Goal: Book appointment/travel/reservation

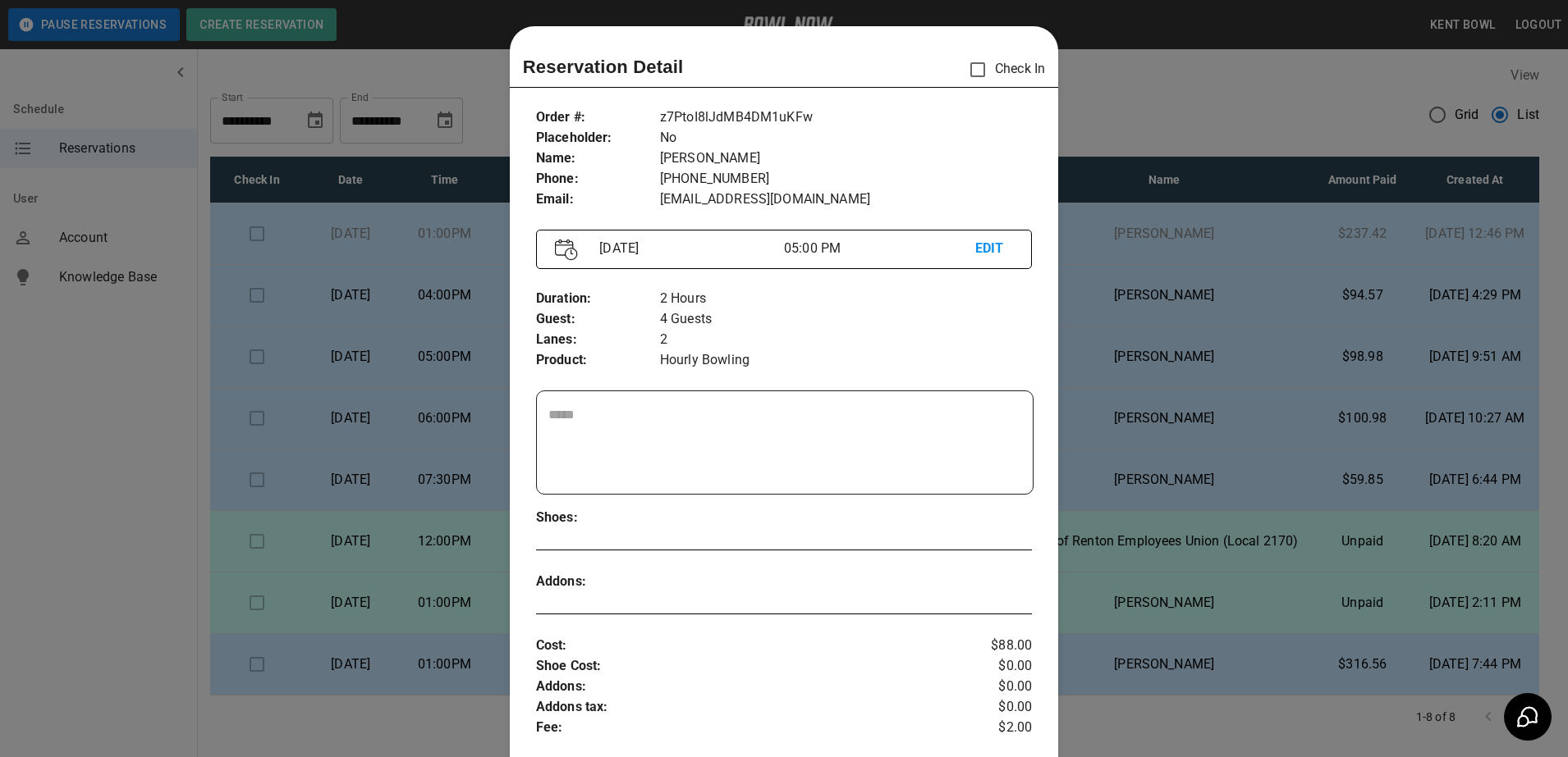
scroll to position [26, 0]
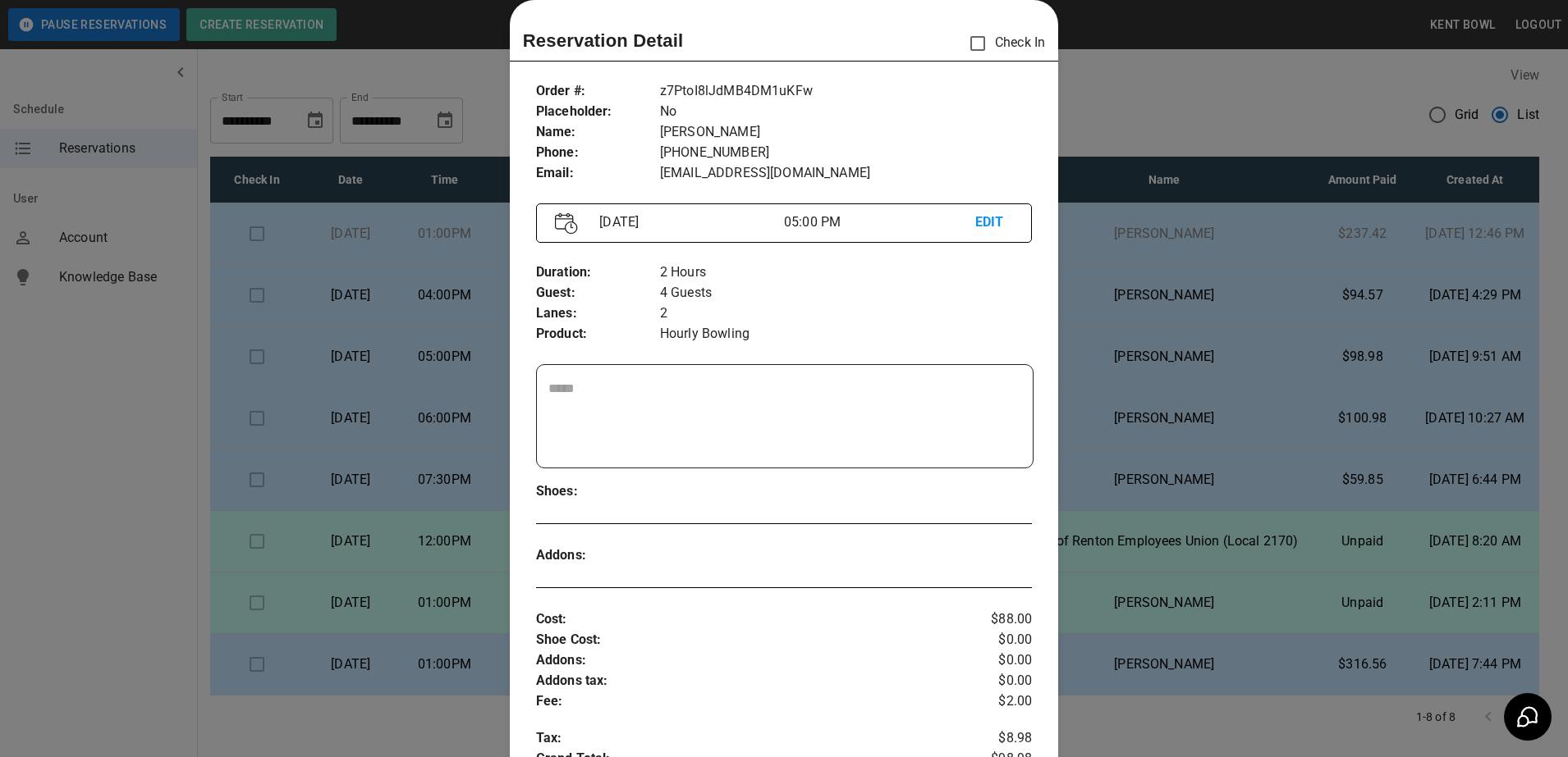
click at [124, 532] on div at bounding box center [784, 378] width 1568 height 757
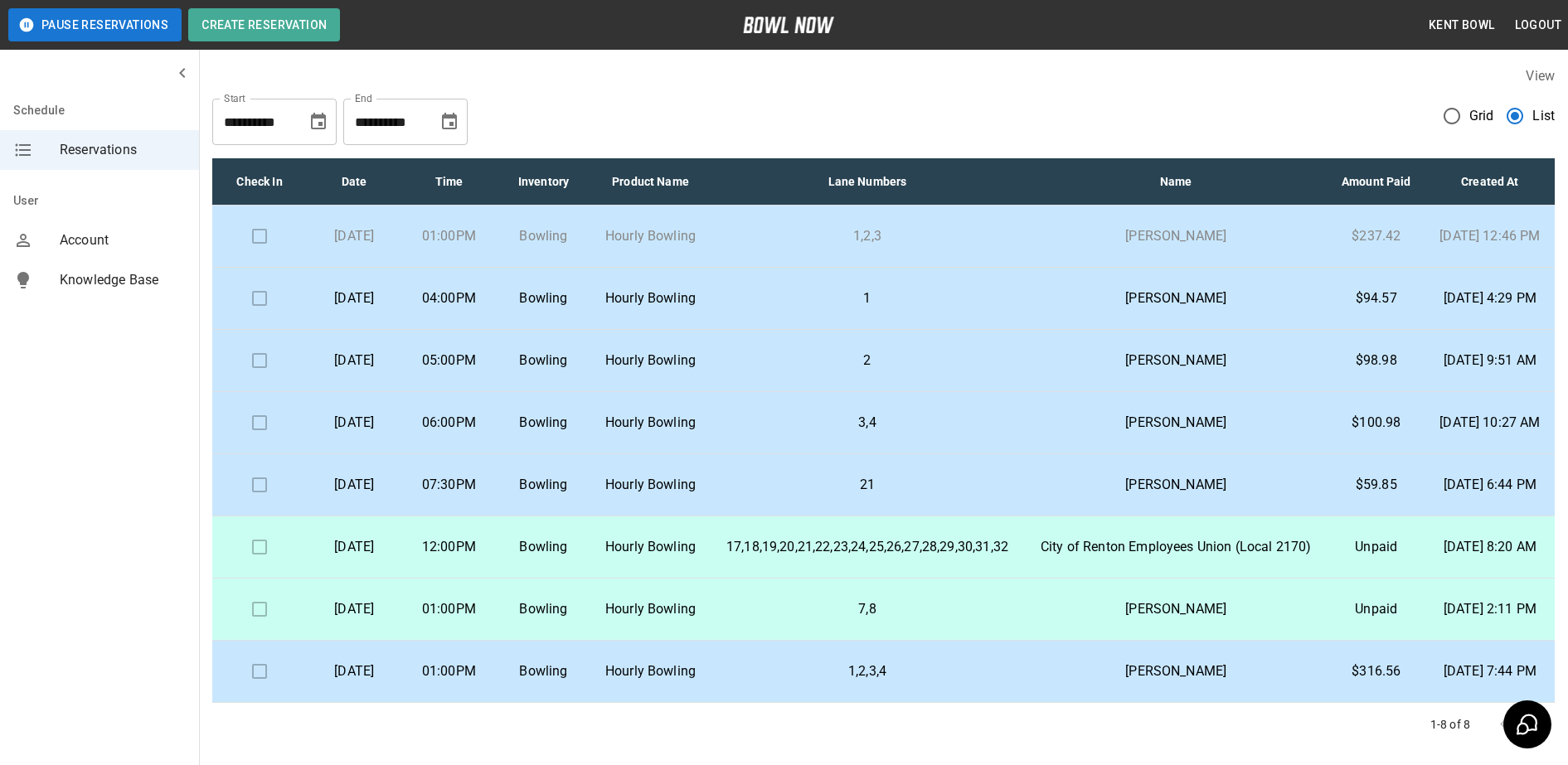
click at [483, 433] on p "06:00PM" at bounding box center [449, 422] width 68 height 20
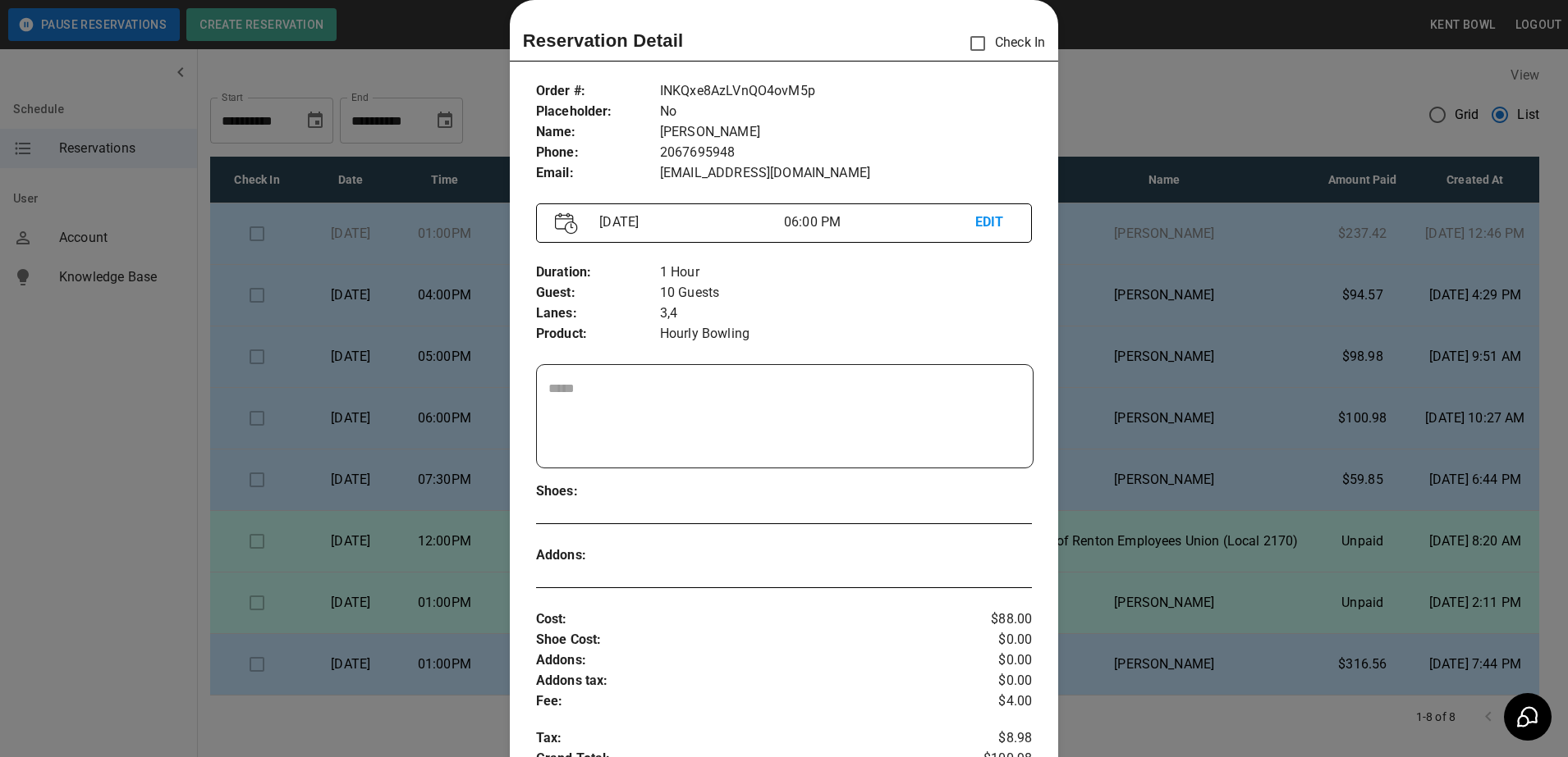
click at [83, 357] on div at bounding box center [784, 378] width 1568 height 757
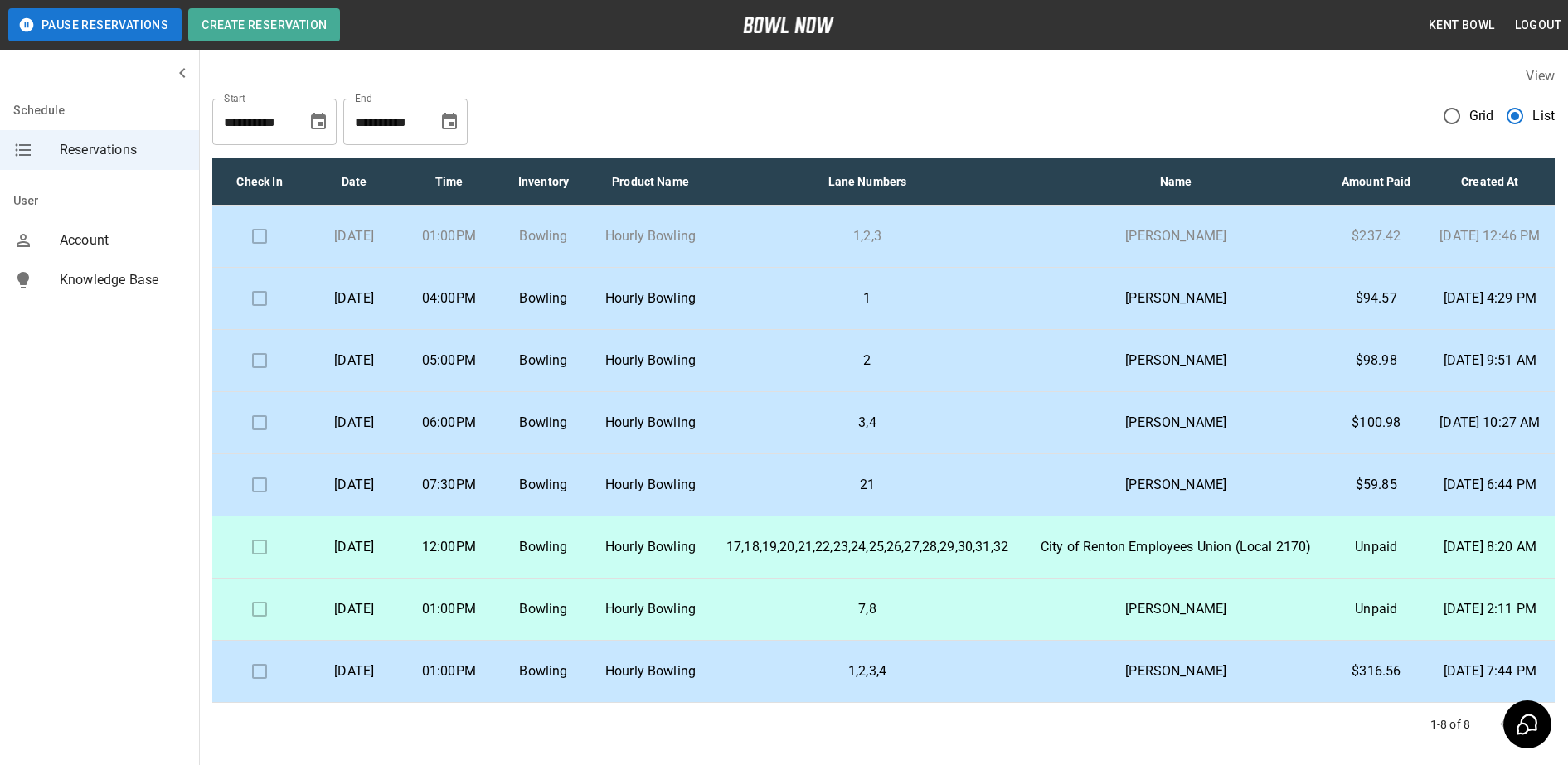
click at [361, 308] on p "[DATE]" at bounding box center [354, 298] width 68 height 20
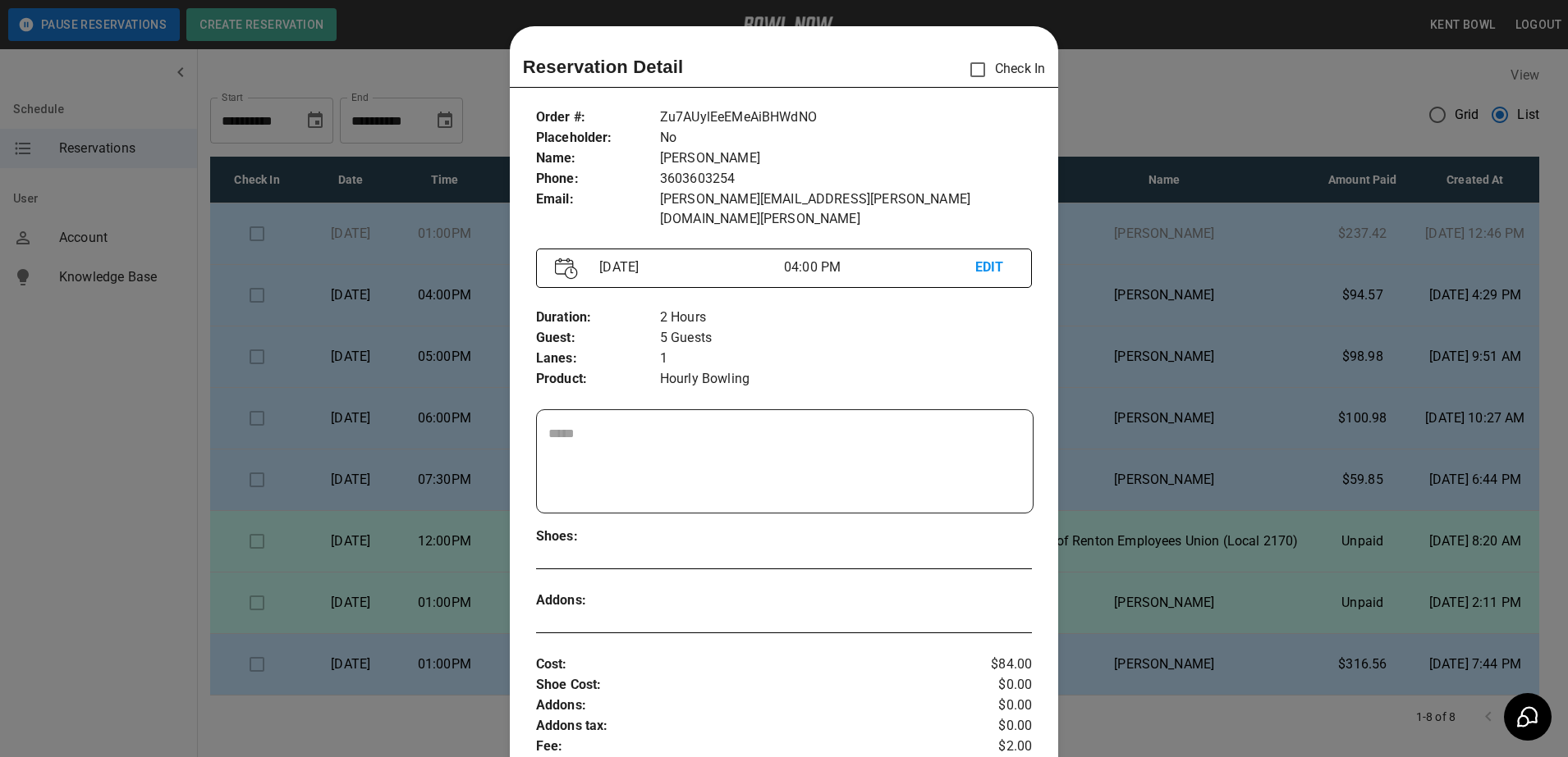
scroll to position [26, 0]
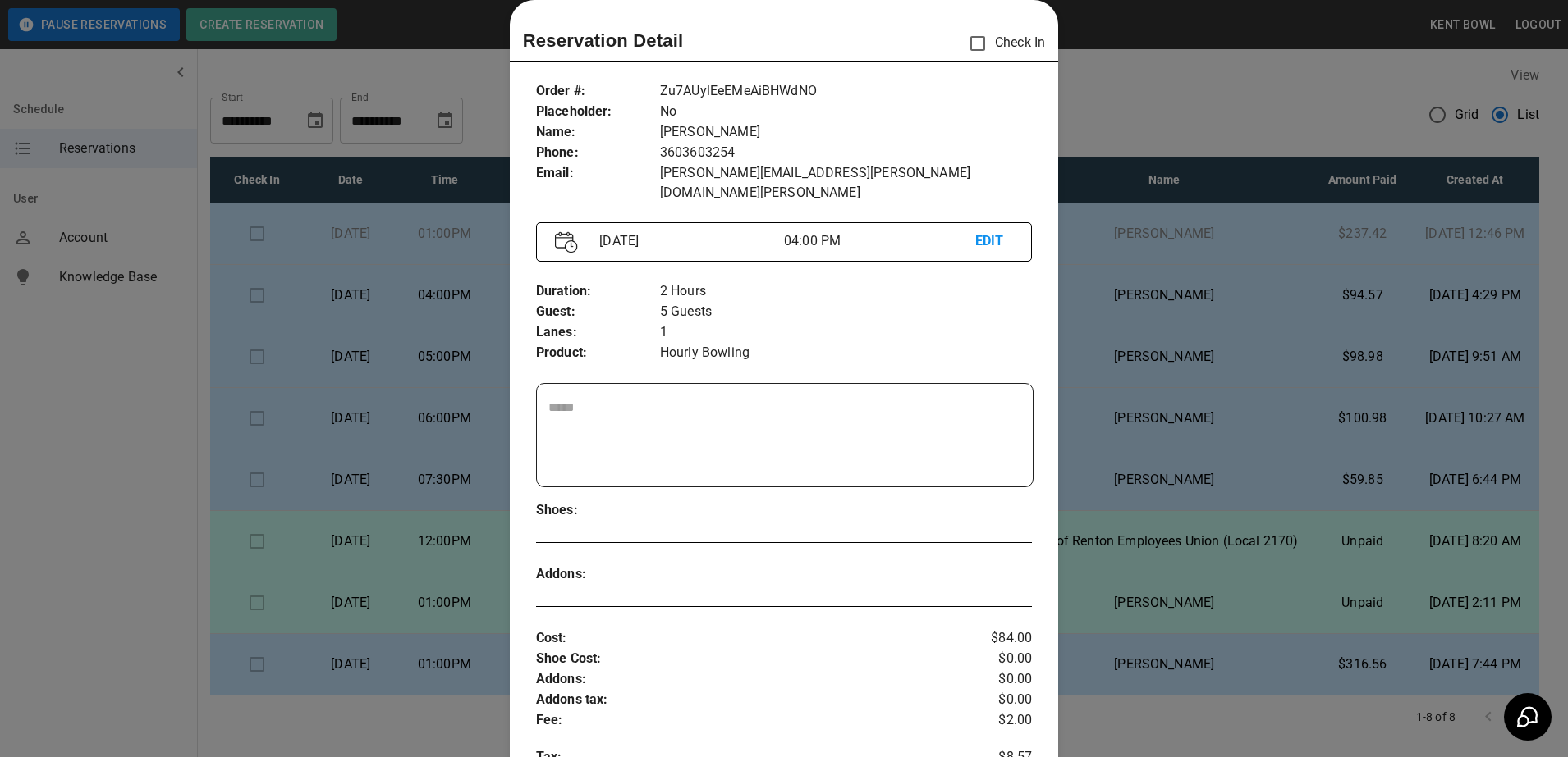
click at [99, 429] on div at bounding box center [784, 378] width 1568 height 757
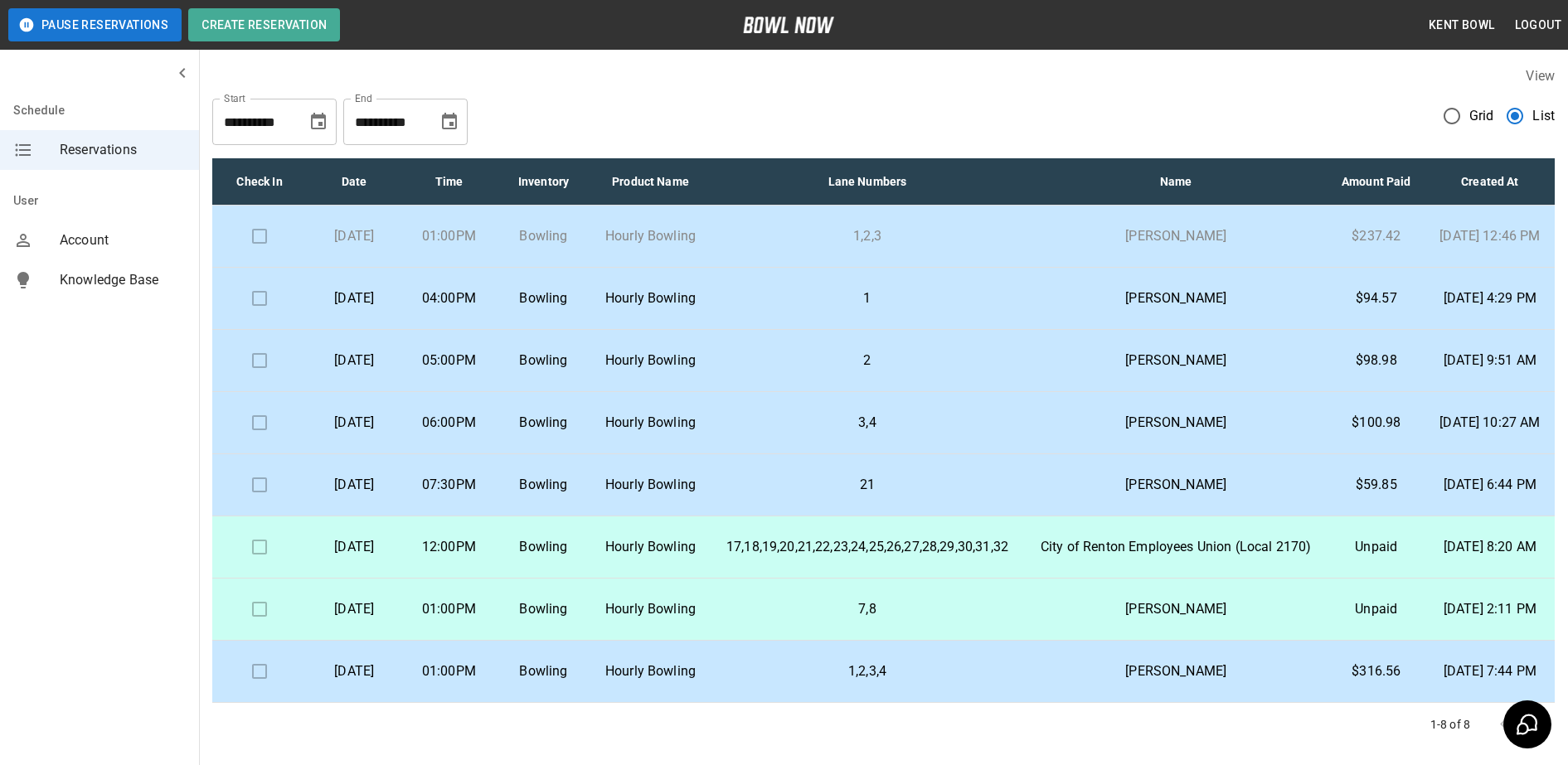
click at [388, 308] on p "[DATE]" at bounding box center [354, 298] width 68 height 20
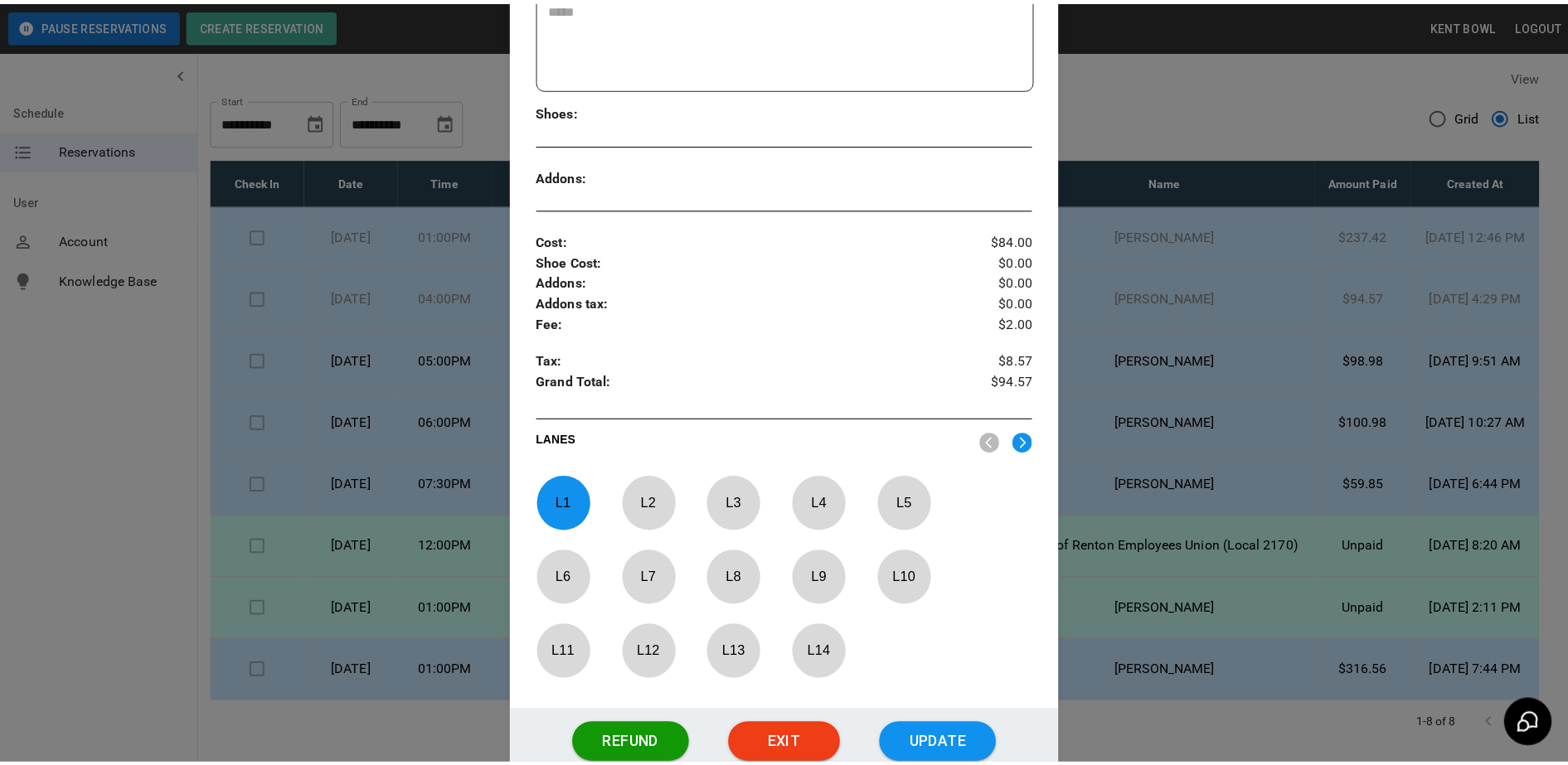
scroll to position [432, 0]
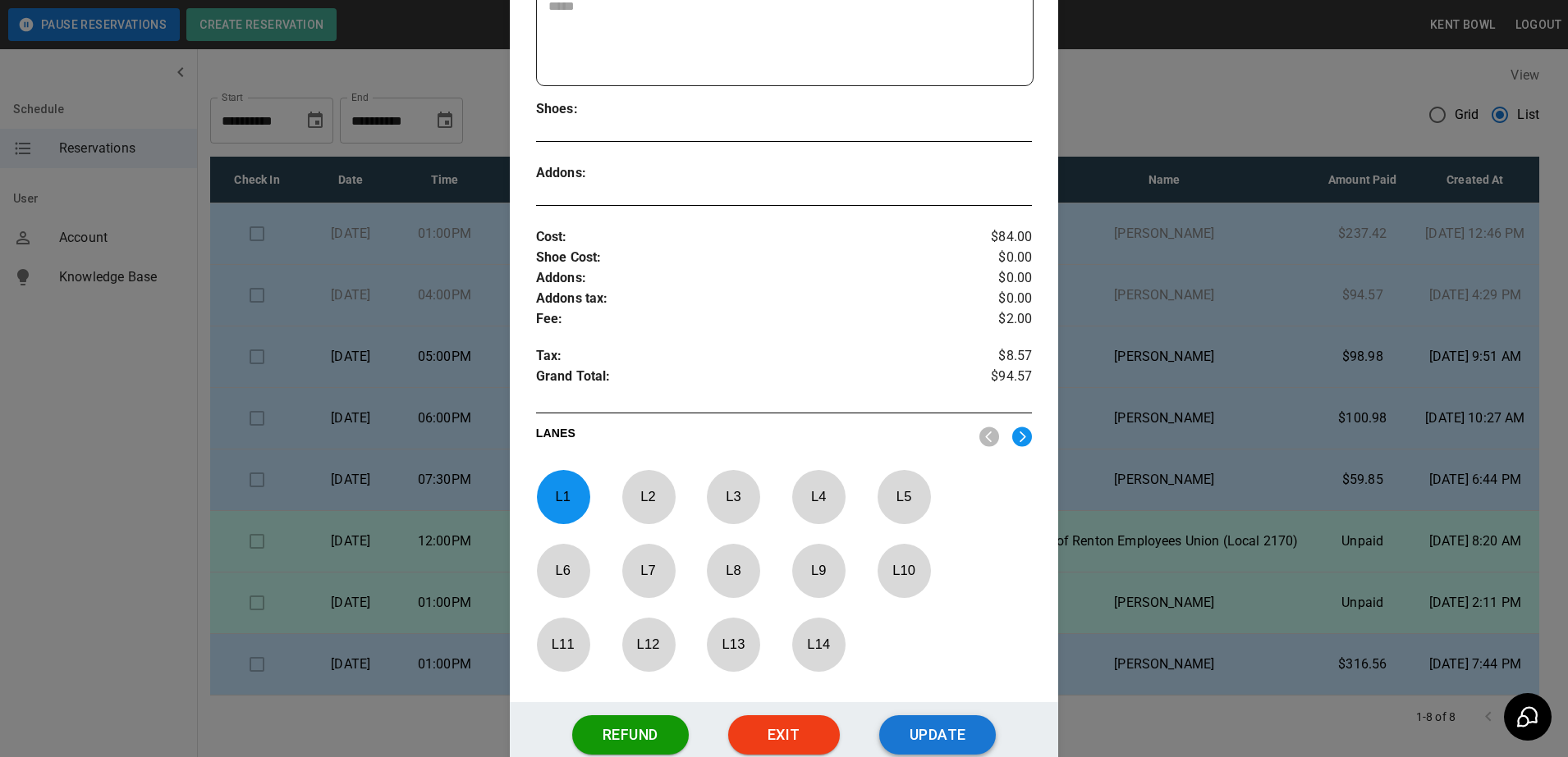
click at [951, 719] on button "Update" at bounding box center [937, 735] width 116 height 40
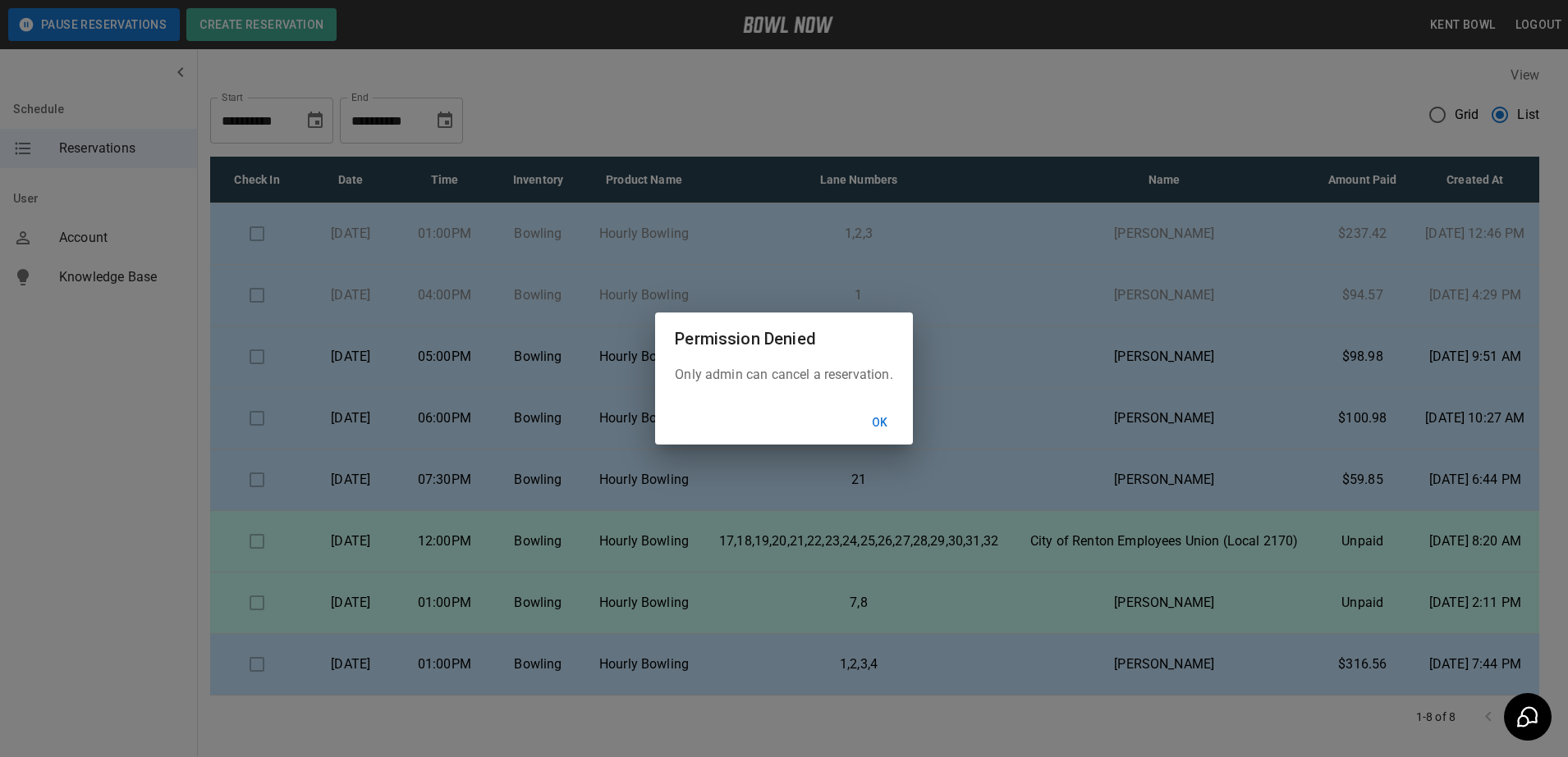
click at [896, 433] on button "Ok" at bounding box center [880, 423] width 52 height 30
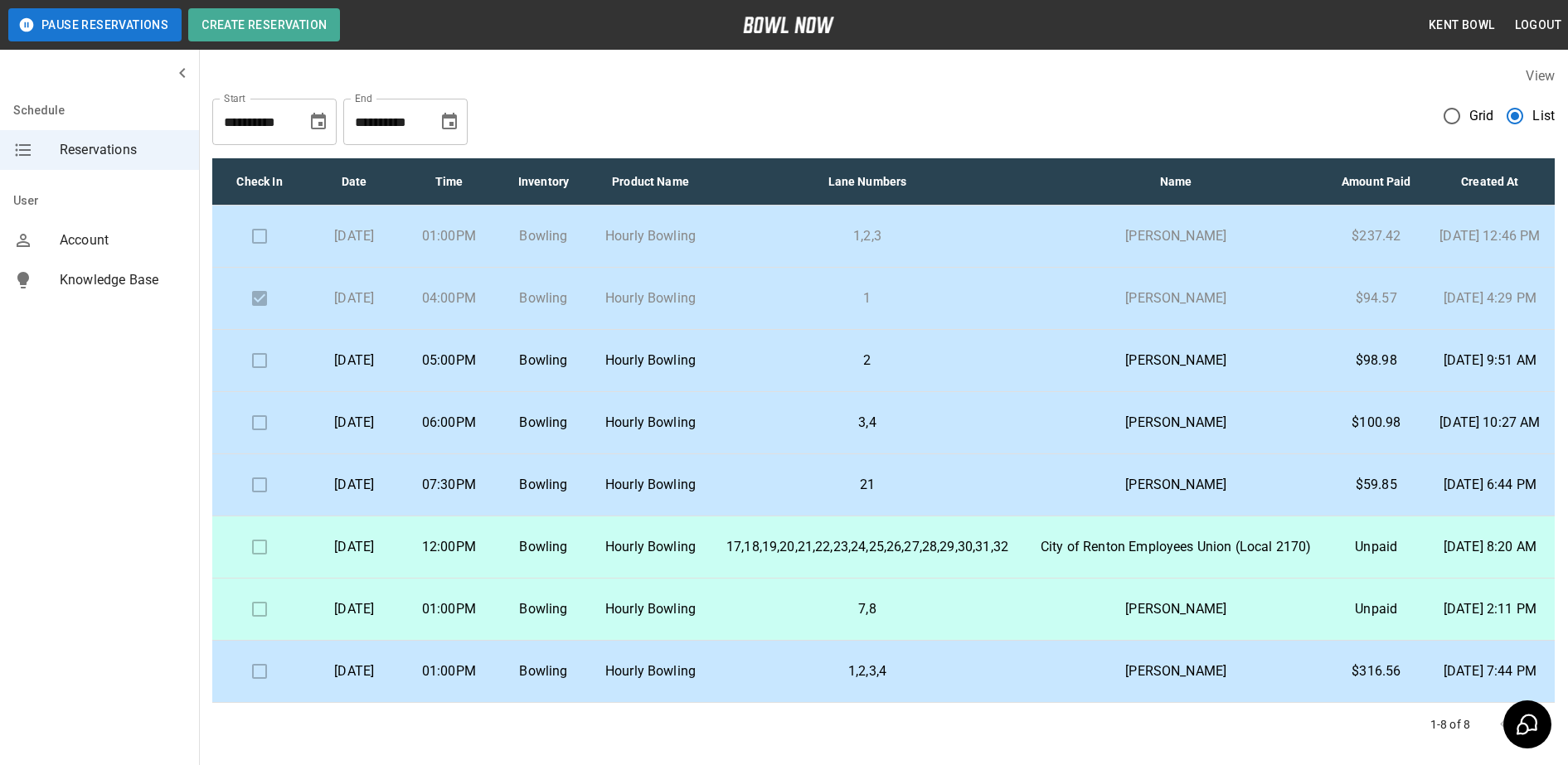
click at [389, 268] on td "[DATE]" at bounding box center [353, 237] width 94 height 62
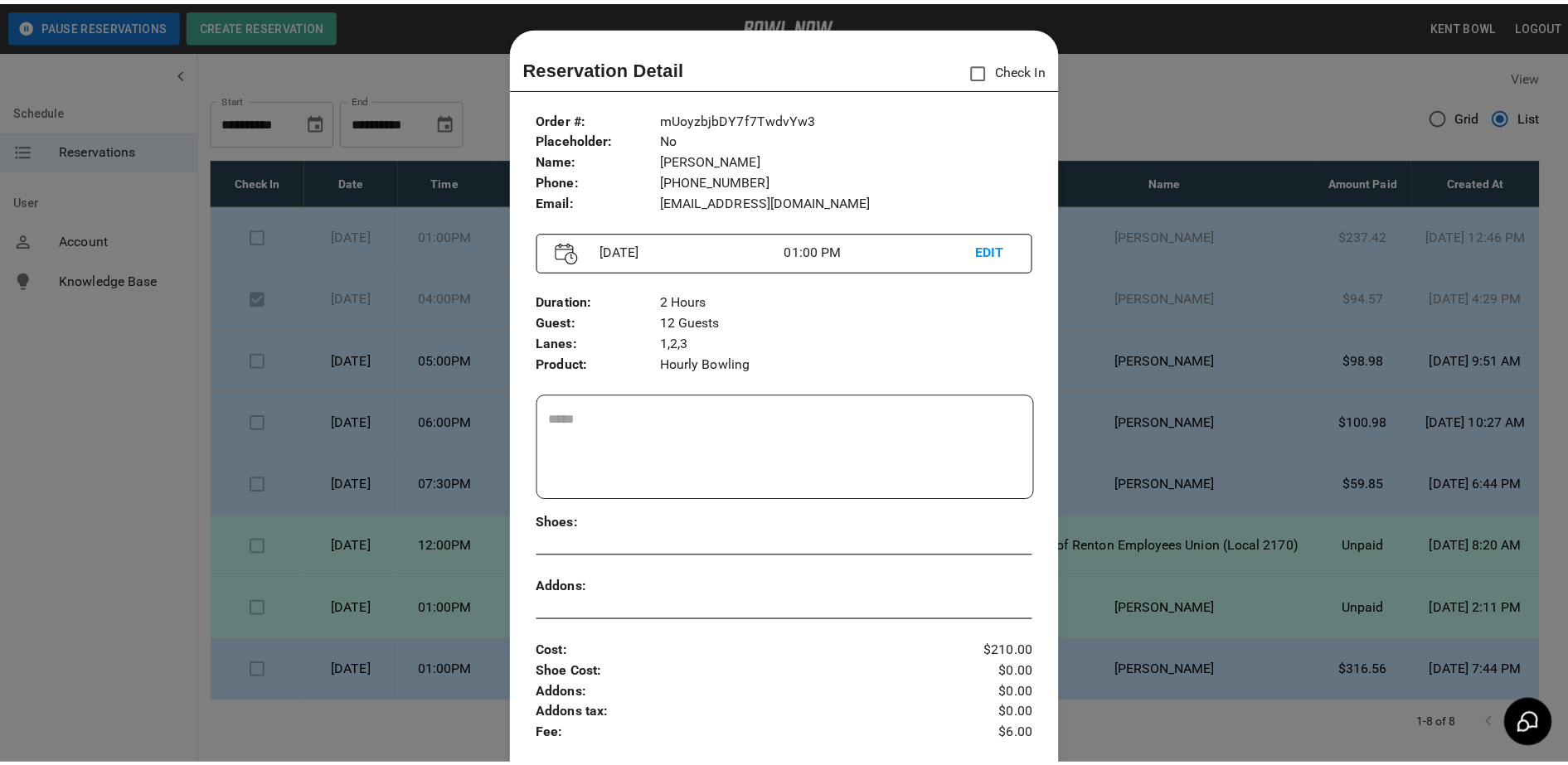
scroll to position [26, 0]
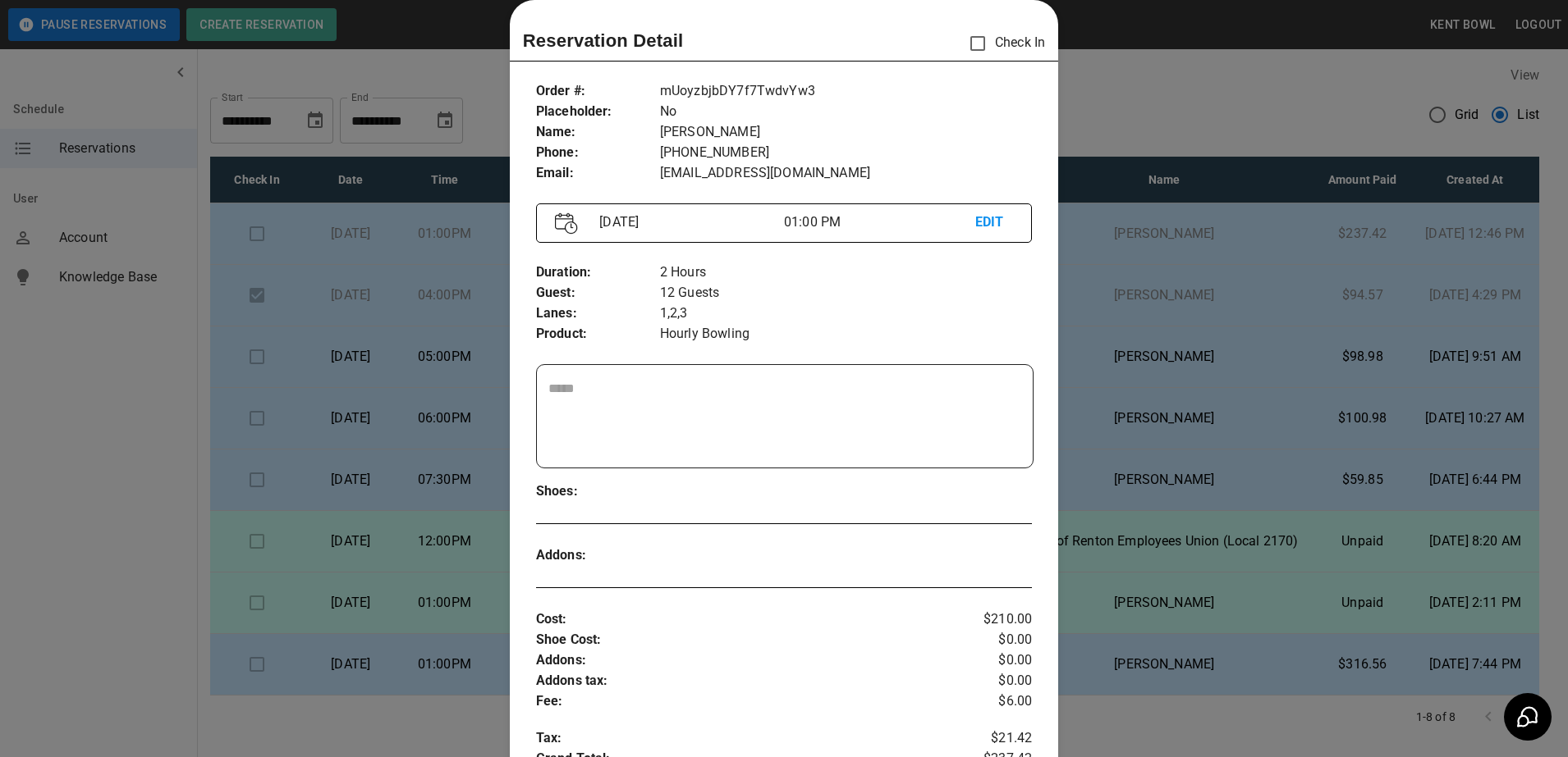
click at [46, 440] on div at bounding box center [784, 378] width 1568 height 757
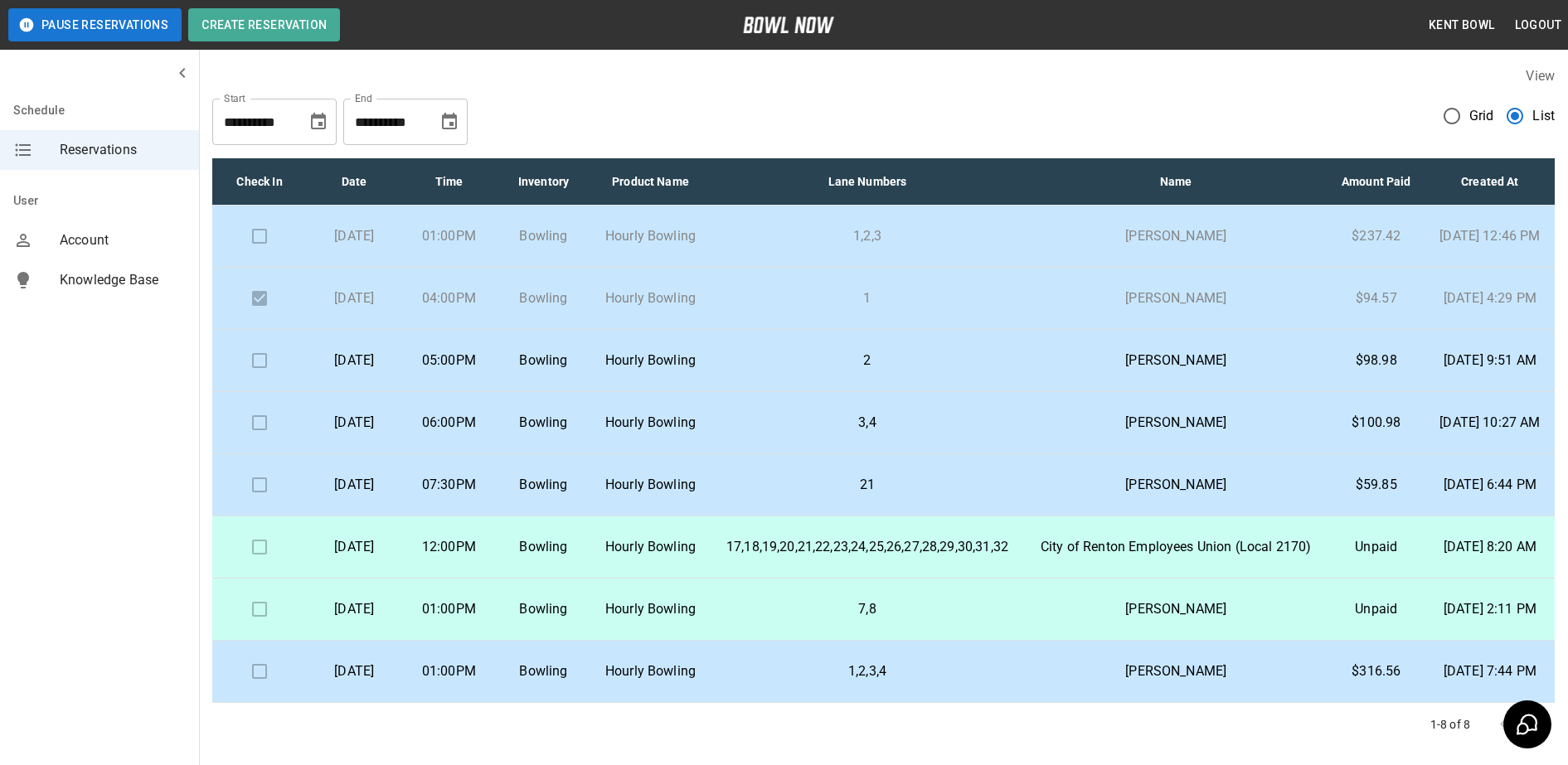
click at [388, 370] on p "[DATE]" at bounding box center [354, 360] width 68 height 20
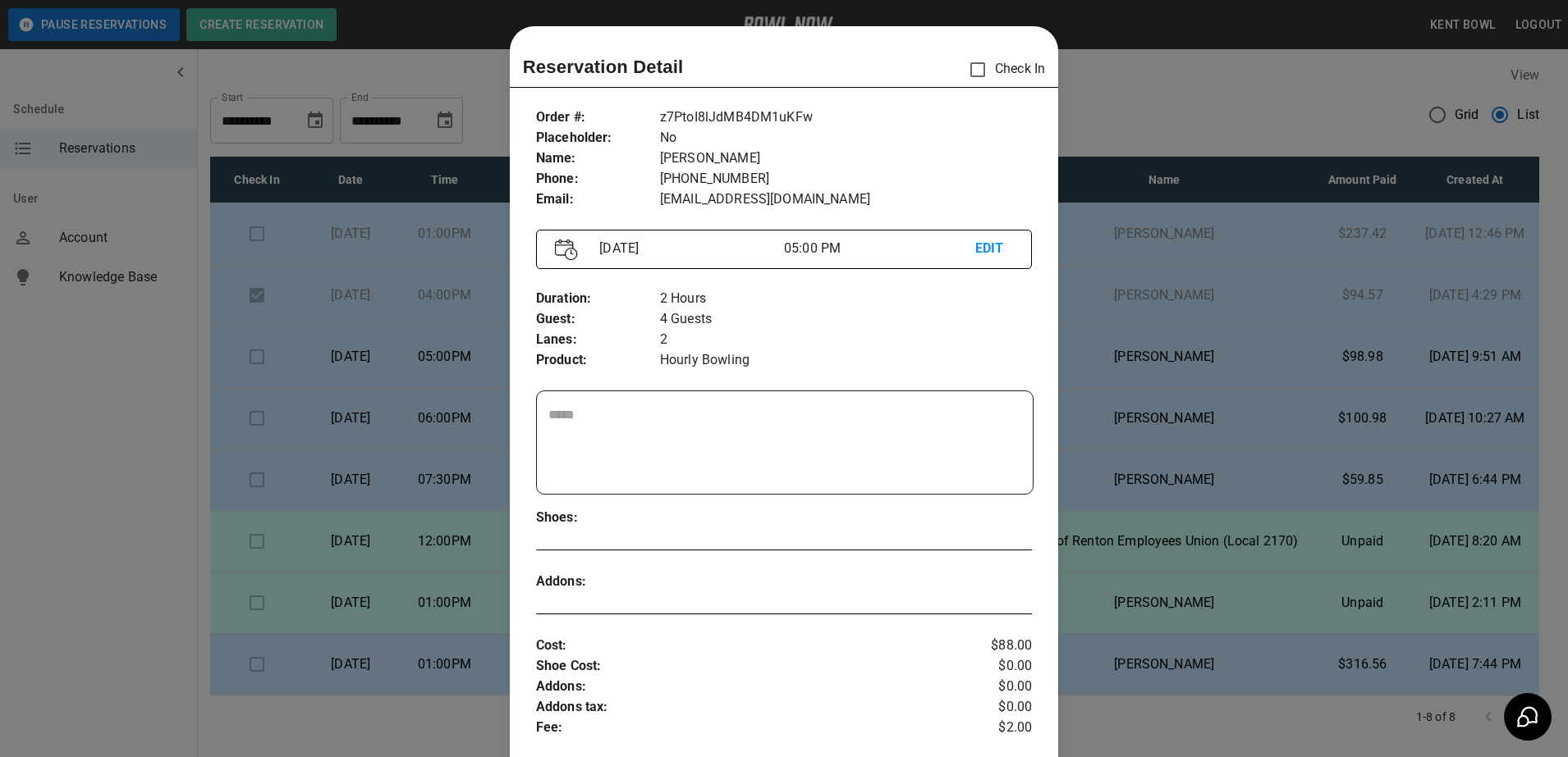
scroll to position [26, 0]
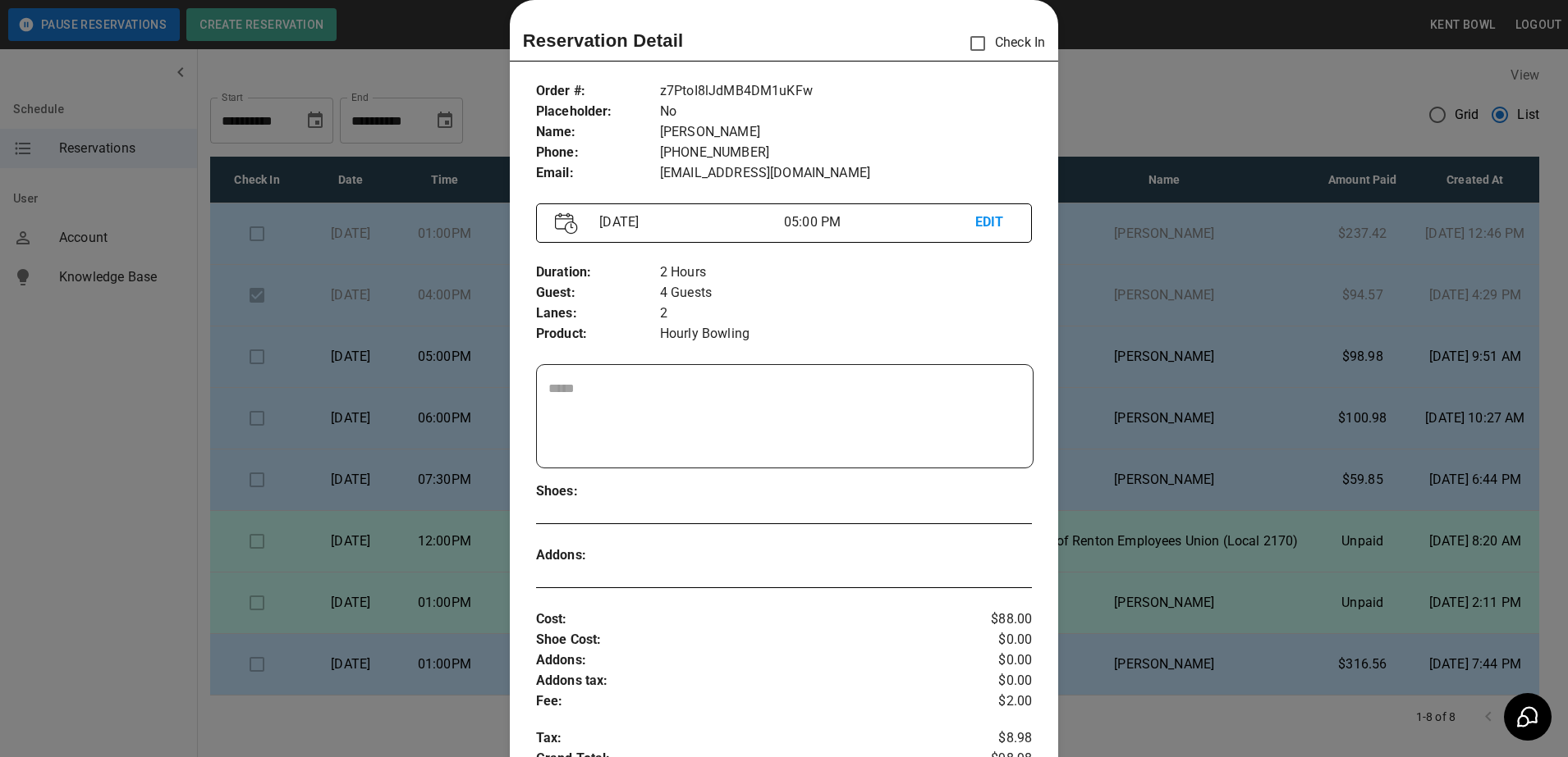
click at [72, 446] on div at bounding box center [784, 378] width 1568 height 757
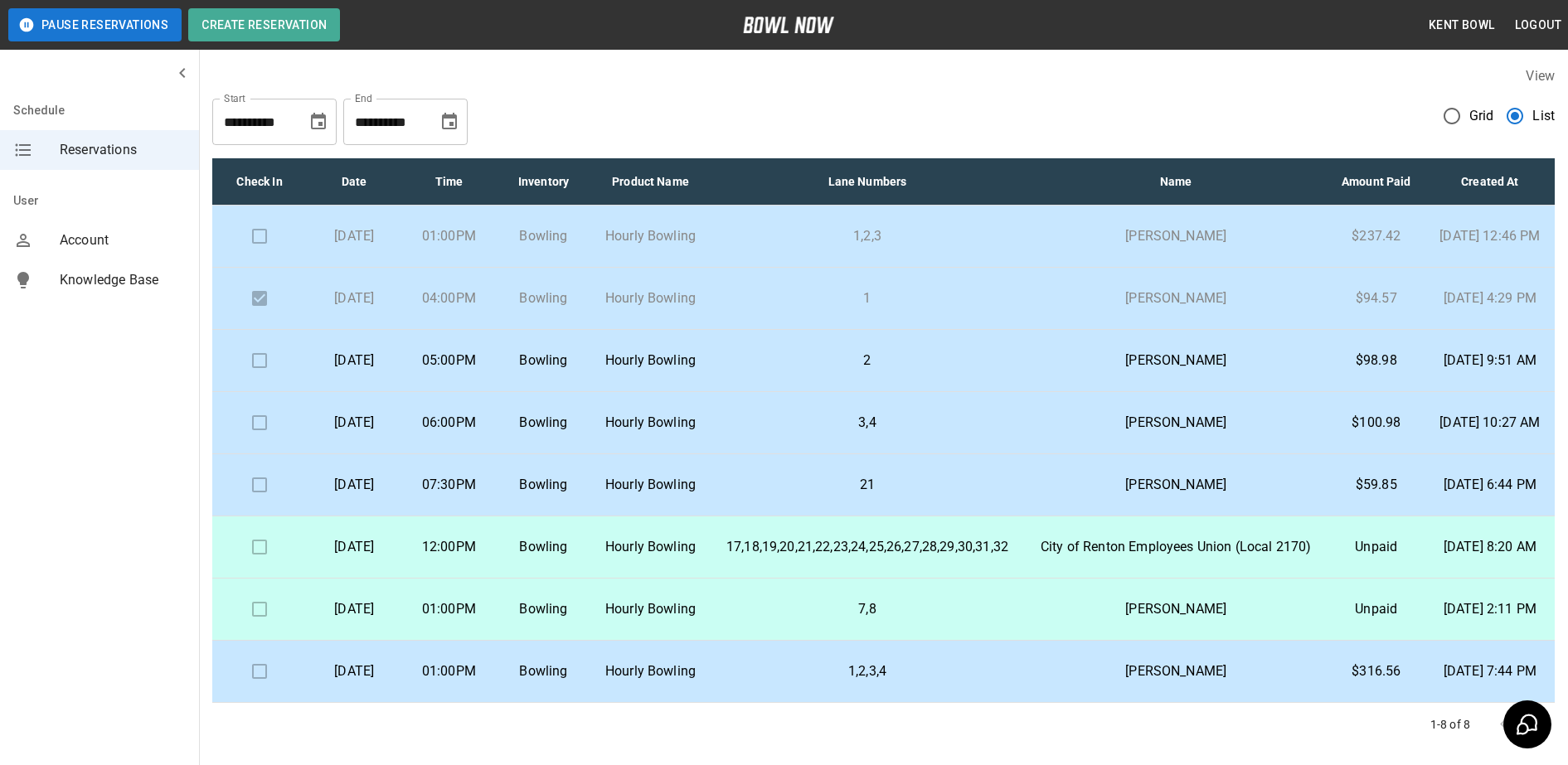
click at [483, 370] on p "05:00PM" at bounding box center [449, 360] width 68 height 20
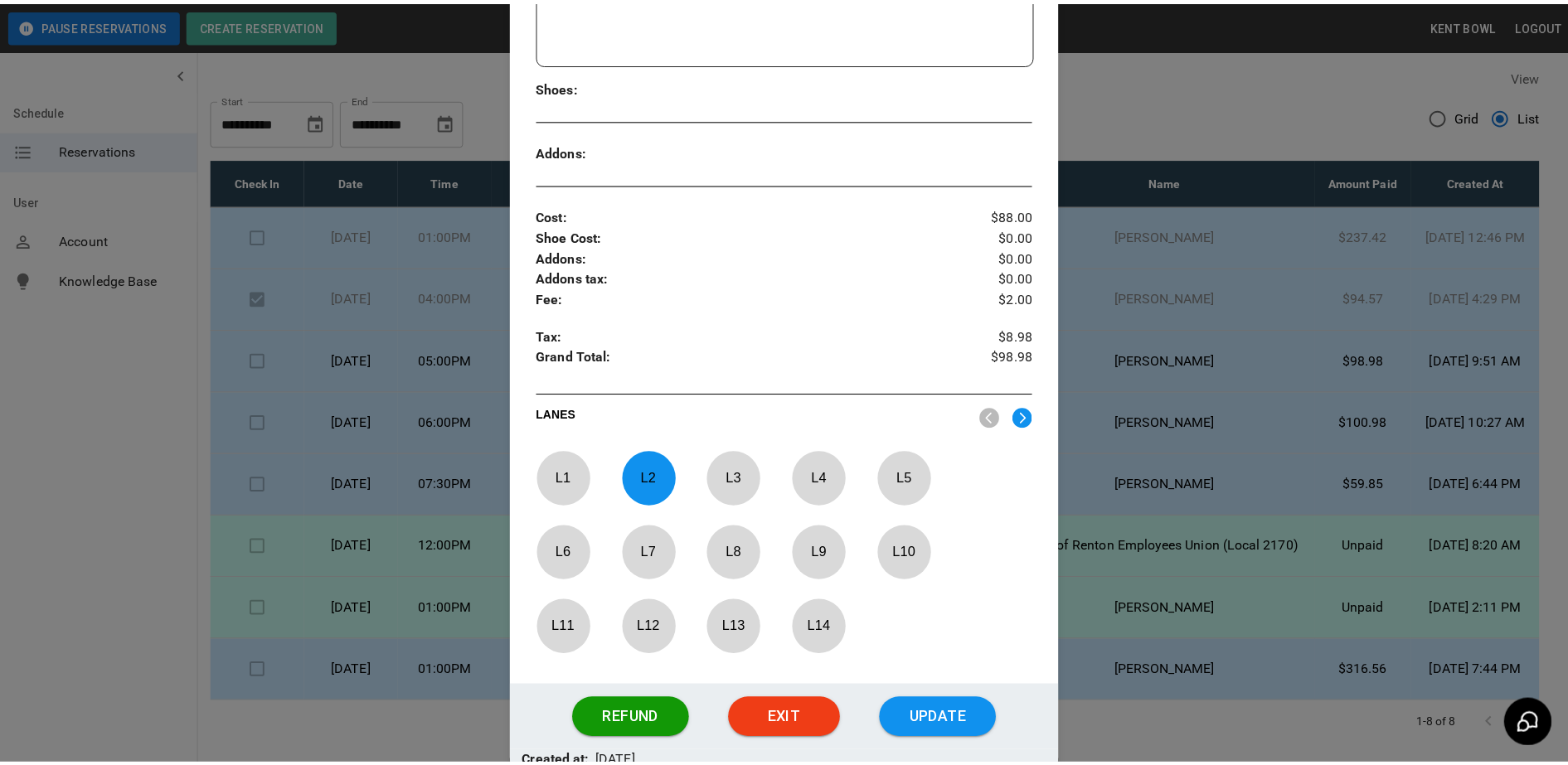
scroll to position [441, 0]
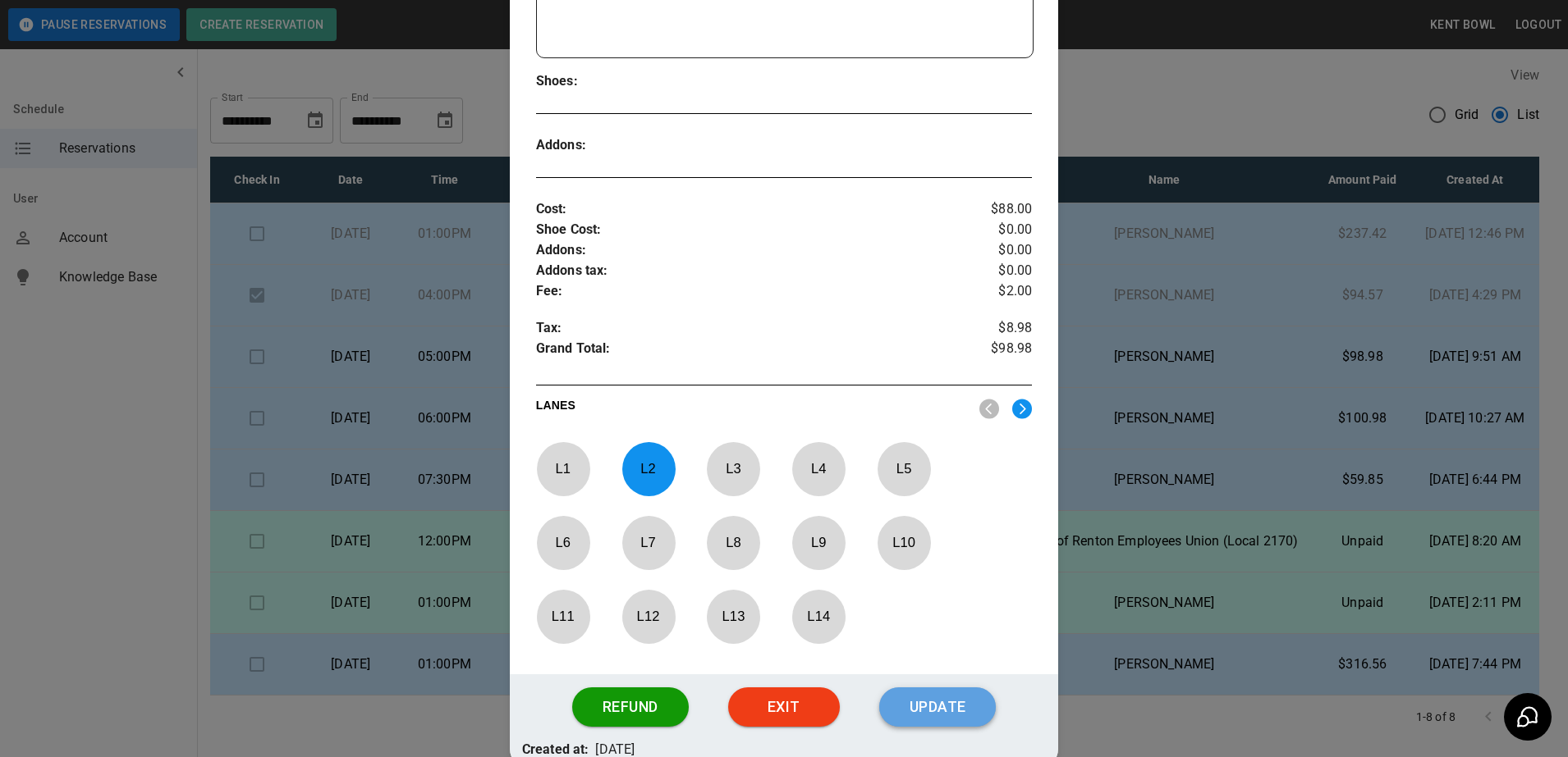
click at [916, 701] on button "Update" at bounding box center [937, 706] width 116 height 40
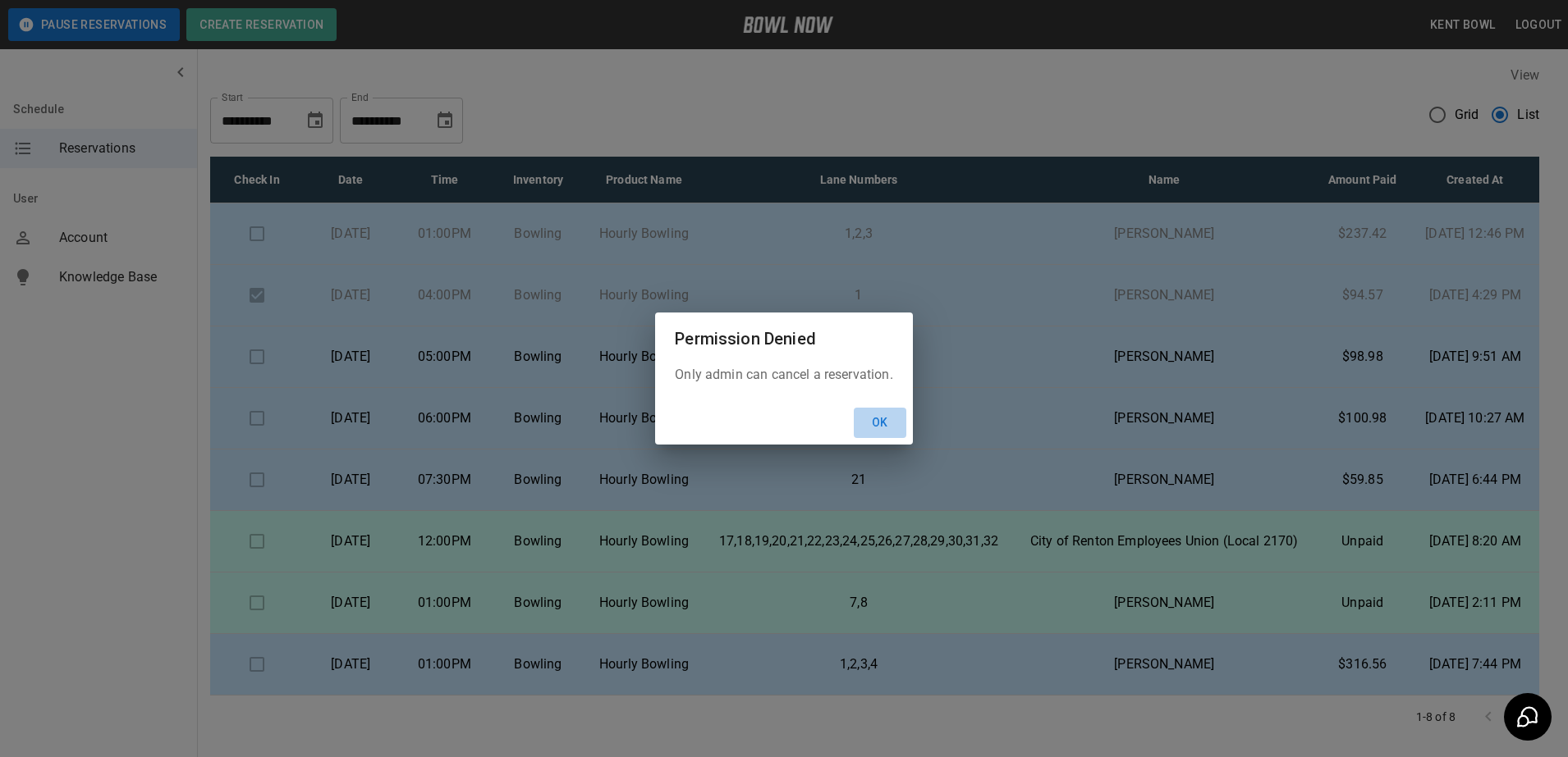
click at [889, 424] on button "Ok" at bounding box center [880, 423] width 52 height 30
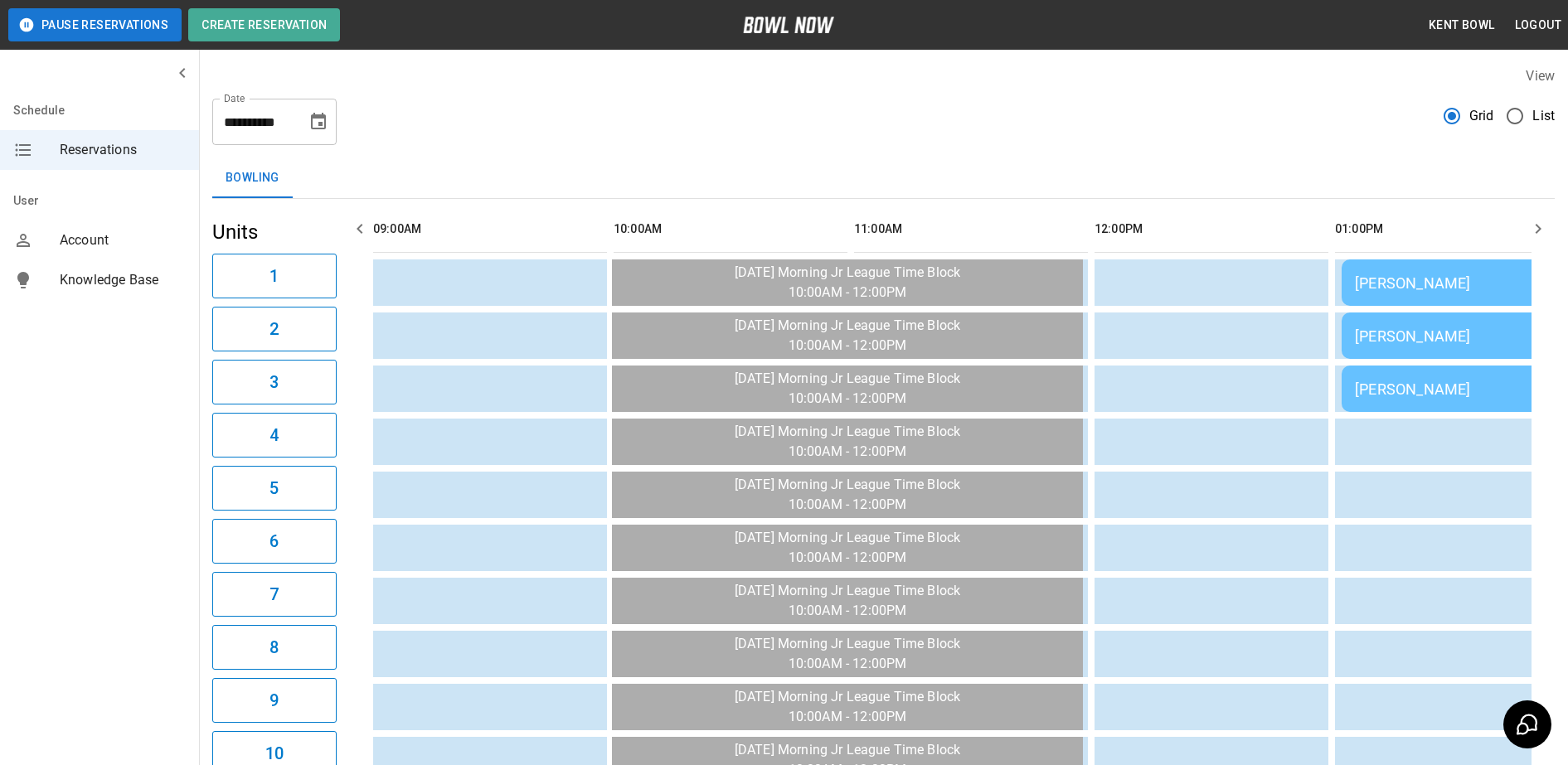
scroll to position [0, 1684]
